Goal: Task Accomplishment & Management: Manage account settings

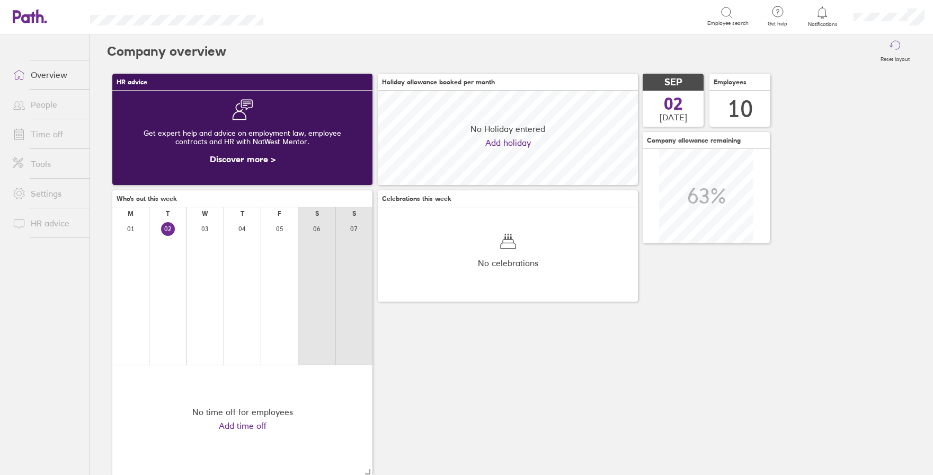
scroll to position [94, 260]
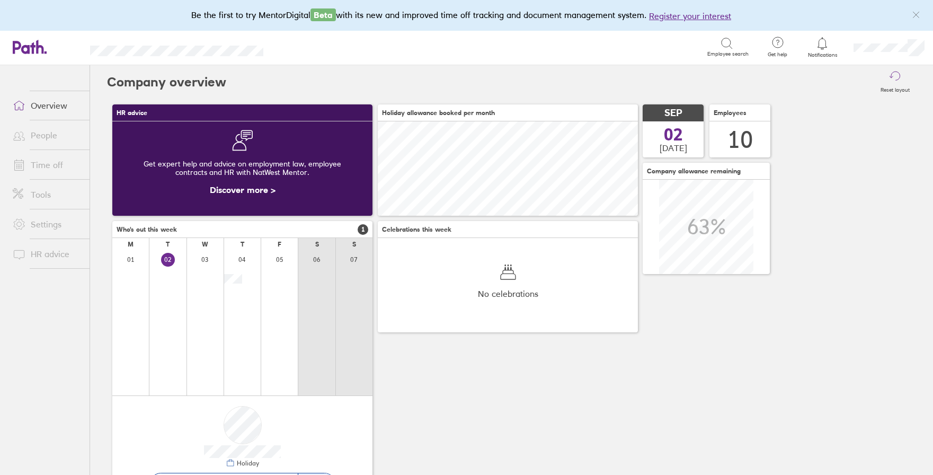
click at [52, 163] on link "Time off" at bounding box center [46, 164] width 85 height 21
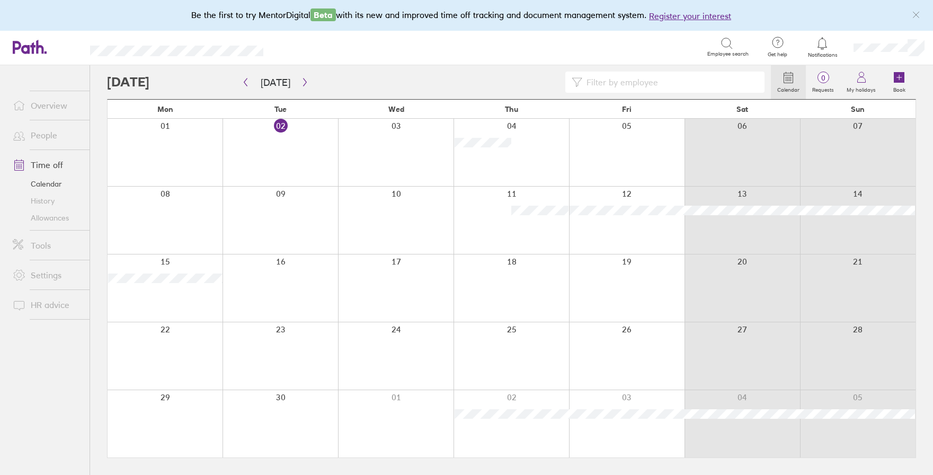
click at [895, 53] on div at bounding box center [889, 48] width 88 height 34
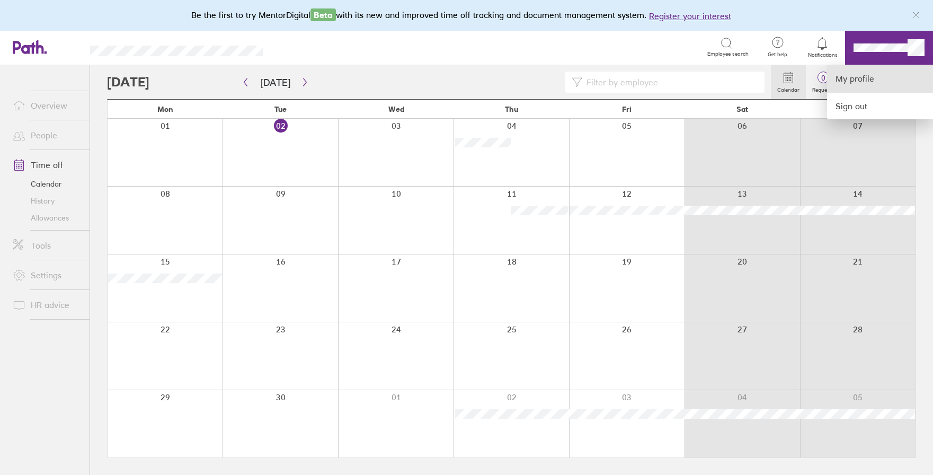
click at [879, 77] on link "My profile" at bounding box center [880, 78] width 106 height 27
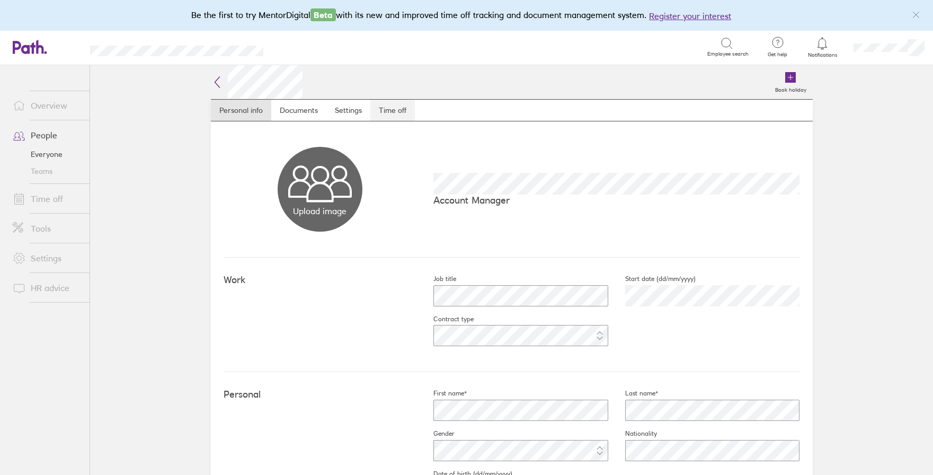
click at [400, 113] on link "Time off" at bounding box center [392, 110] width 44 height 21
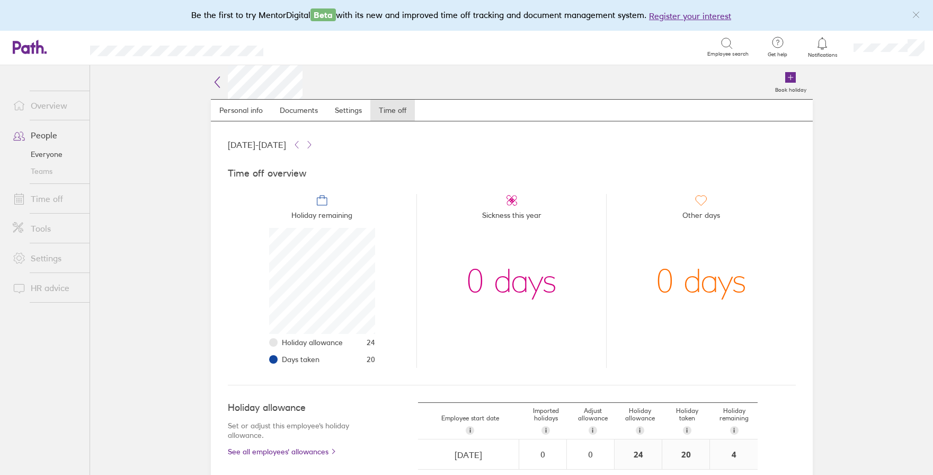
scroll to position [103, 0]
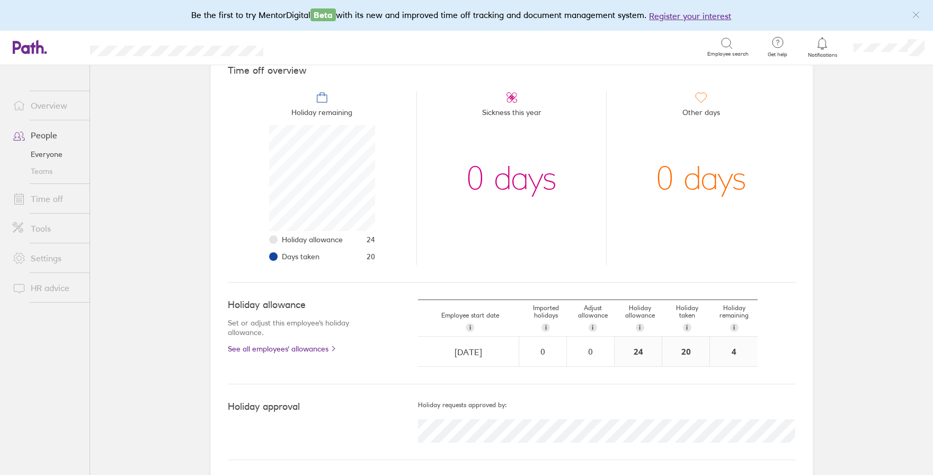
click at [305, 355] on div "Holiday allowance Set or adjust this employee's holiday allowance. See all empl…" at bounding box center [512, 333] width 568 height 102
click at [306, 351] on link "See all employees' allowances" at bounding box center [302, 348] width 148 height 8
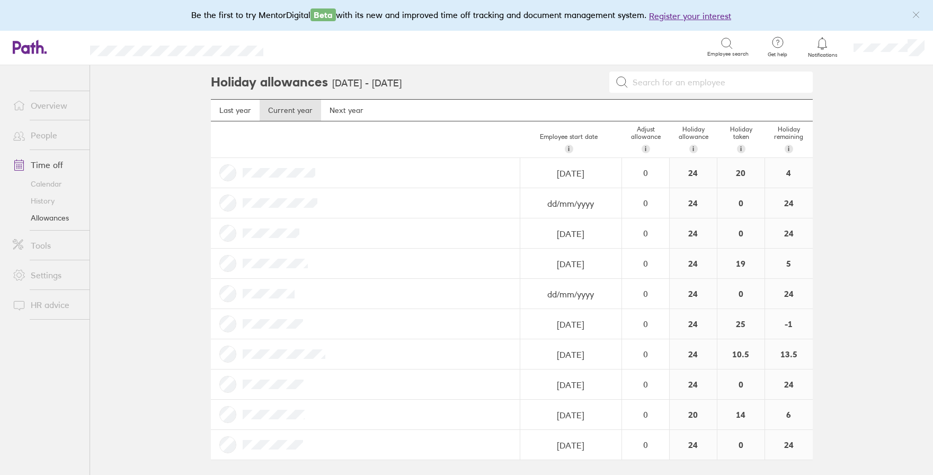
scroll to position [1, 0]
